Goal: Information Seeking & Learning: Compare options

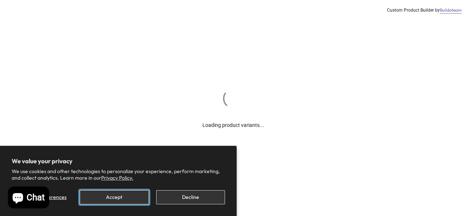
click at [111, 196] on button "Accept" at bounding box center [114, 198] width 69 height 14
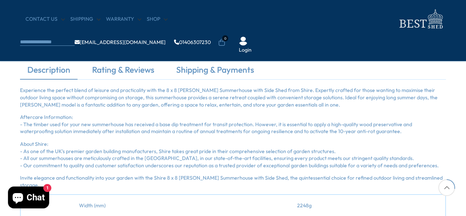
scroll to position [520, 0]
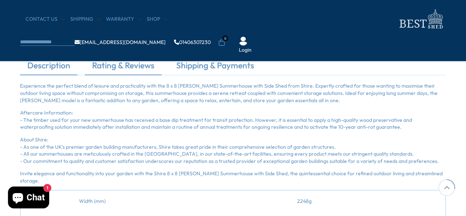
click at [129, 68] on link "Rating & Reviews" at bounding box center [123, 67] width 77 height 15
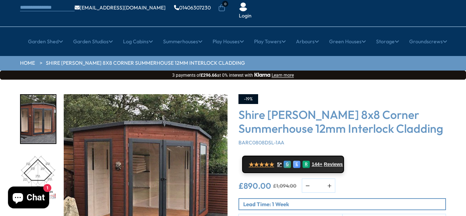
scroll to position [0, 0]
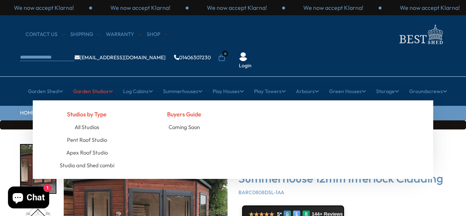
click at [96, 82] on link "Garden Studios" at bounding box center [93, 91] width 40 height 18
click at [85, 121] on link "All Studios" at bounding box center [87, 127] width 24 height 13
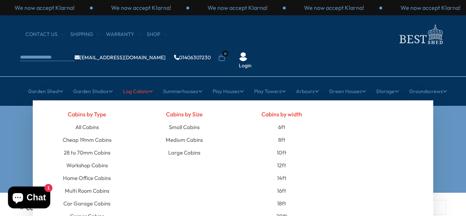
click at [141, 82] on link "Log Cabins" at bounding box center [138, 91] width 30 height 18
click at [89, 121] on link "All Cabins" at bounding box center [86, 127] width 23 height 13
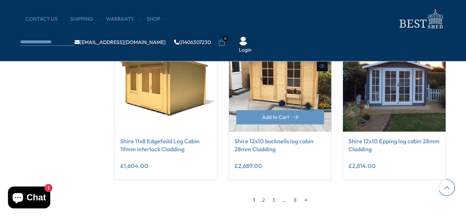
scroll to position [628, 0]
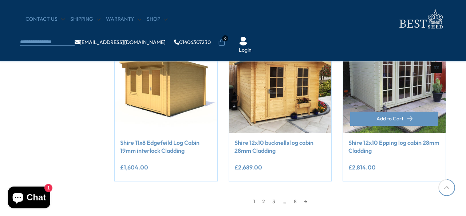
click at [400, 73] on img at bounding box center [394, 82] width 103 height 103
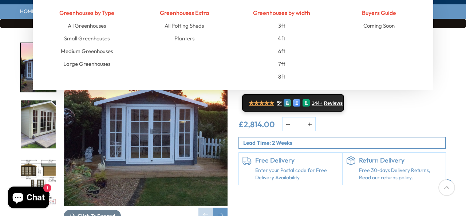
scroll to position [96, 0]
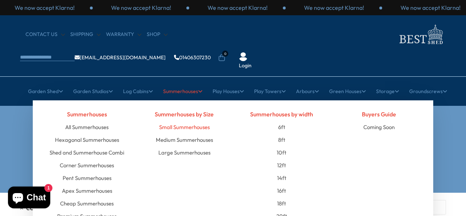
click at [176, 121] on link "Small Summerhouses" at bounding box center [184, 127] width 51 height 13
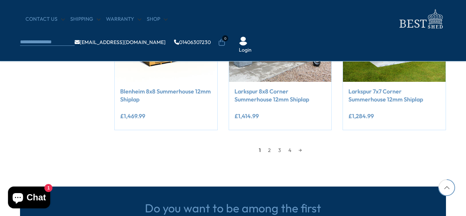
scroll to position [678, 0]
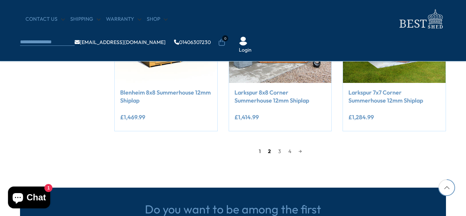
click at [268, 152] on link "2" at bounding box center [270, 151] width 10 height 11
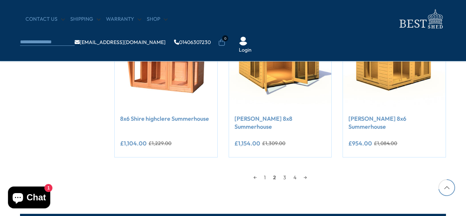
scroll to position [654, 0]
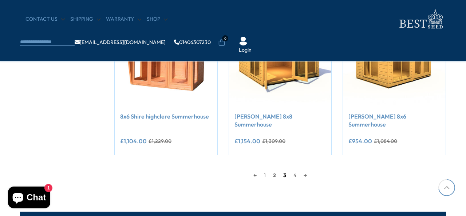
click at [285, 170] on link "3" at bounding box center [285, 175] width 10 height 11
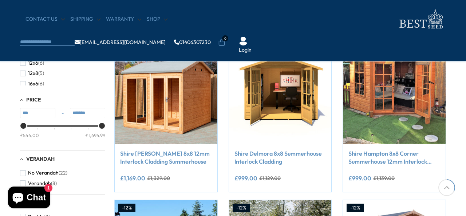
scroll to position [301, 0]
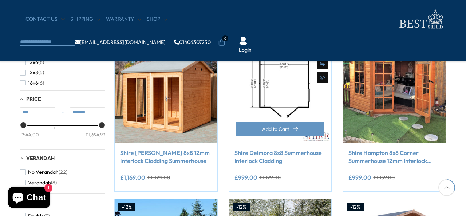
click at [293, 95] on img at bounding box center [280, 92] width 103 height 103
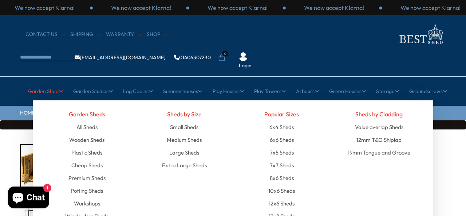
click at [44, 82] on link "Garden Shed" at bounding box center [45, 91] width 35 height 18
click at [188, 121] on link "Small Sheds" at bounding box center [184, 127] width 28 height 13
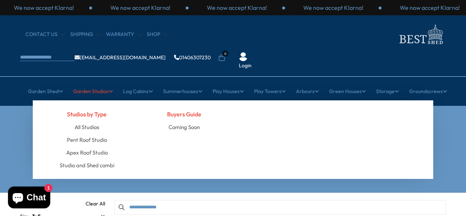
click at [91, 82] on link "Garden Studios" at bounding box center [93, 91] width 40 height 18
click at [83, 121] on link "All Studios" at bounding box center [87, 127] width 24 height 13
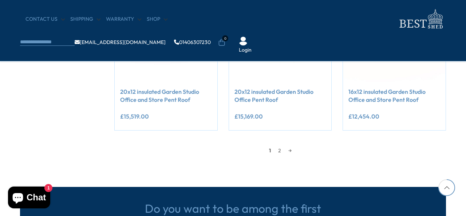
scroll to position [679, 0]
click at [278, 150] on link "2" at bounding box center [280, 150] width 10 height 11
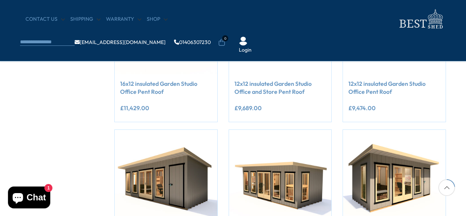
scroll to position [217, 0]
